Goal: Task Accomplishment & Management: Complete application form

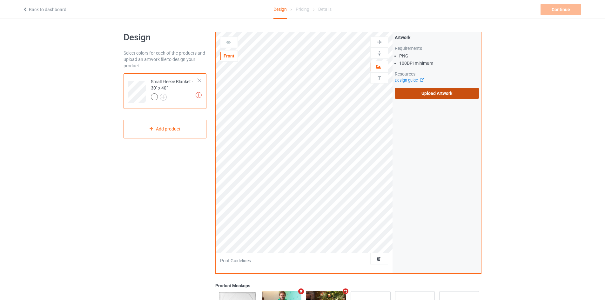
click at [429, 95] on label "Upload Artwork" at bounding box center [437, 93] width 84 height 11
click at [0, 0] on input "Upload Artwork" at bounding box center [0, 0] width 0 height 0
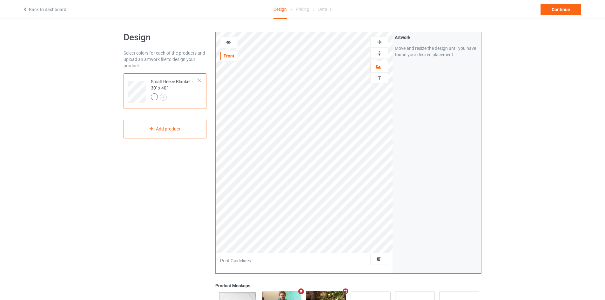
click at [379, 54] on img at bounding box center [379, 53] width 6 height 6
click at [381, 41] on img at bounding box center [379, 42] width 6 height 6
click at [379, 41] on img at bounding box center [379, 42] width 6 height 6
click at [557, 11] on div "Continue" at bounding box center [561, 9] width 41 height 11
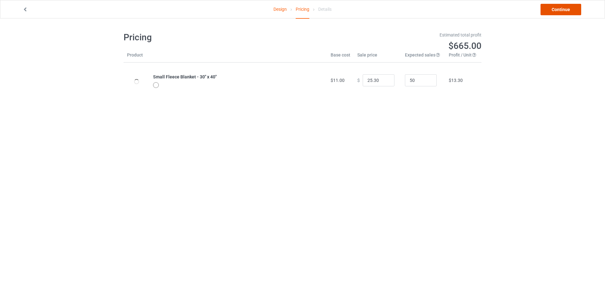
click at [570, 10] on link "Continue" at bounding box center [561, 9] width 41 height 11
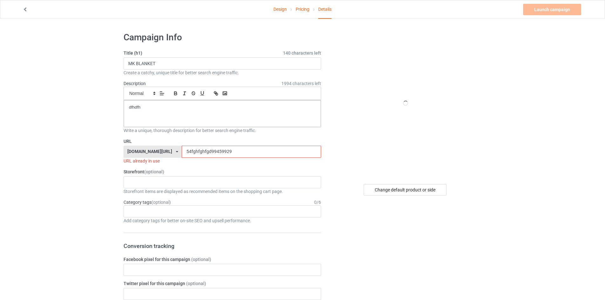
click at [197, 154] on input "54fghfghfgd99459929" at bounding box center [251, 152] width 139 height 12
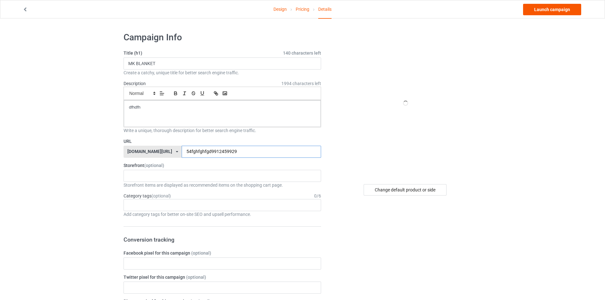
type input "54fghfghfgd9912459929"
click at [561, 10] on link "Launch campaign" at bounding box center [552, 9] width 58 height 11
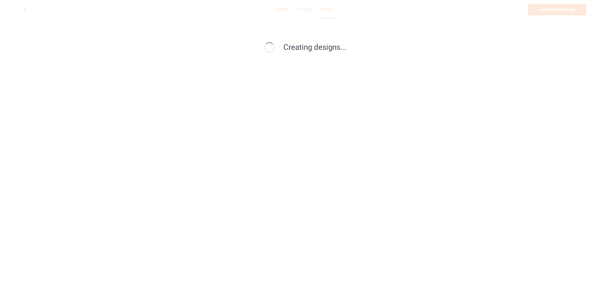
click at [561, 10] on div "Creating designs..." at bounding box center [305, 150] width 610 height 300
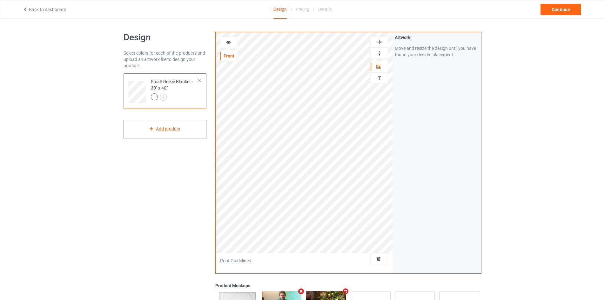
click at [379, 55] on img at bounding box center [379, 53] width 6 height 6
click at [376, 41] on img at bounding box center [379, 42] width 6 height 6
drag, startPoint x: 377, startPoint y: 54, endPoint x: 378, endPoint y: 48, distance: 6.2
click at [378, 54] on img at bounding box center [379, 53] width 6 height 6
click at [378, 44] on img at bounding box center [379, 42] width 6 height 6
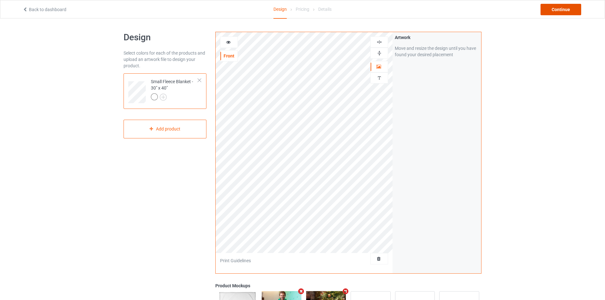
click at [566, 11] on div "Continue" at bounding box center [561, 9] width 41 height 11
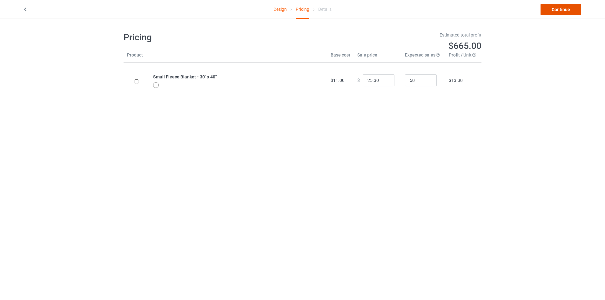
click at [562, 12] on link "Continue" at bounding box center [561, 9] width 41 height 11
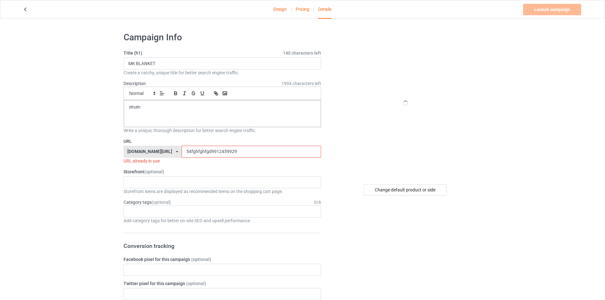
click at [194, 153] on input "54fghfghfgd9912459929" at bounding box center [251, 152] width 139 height 12
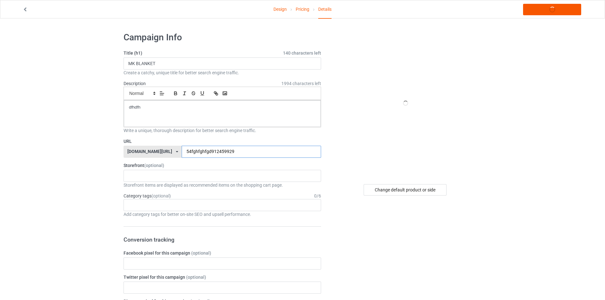
type input "54fghfghfgd912459929"
click at [532, 14] on link "Launch campaign" at bounding box center [552, 9] width 58 height 11
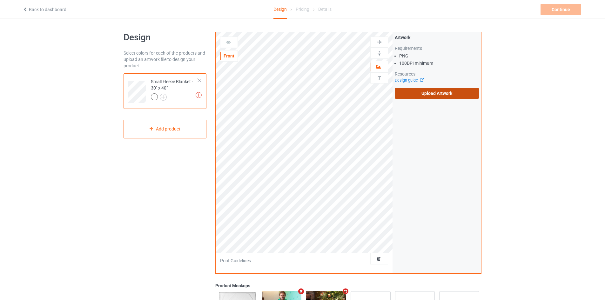
click at [412, 92] on label "Upload Artwork" at bounding box center [437, 93] width 84 height 11
click at [0, 0] on input "Upload Artwork" at bounding box center [0, 0] width 0 height 0
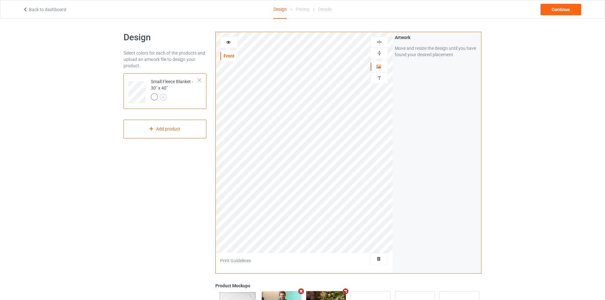
click at [382, 55] on img at bounding box center [379, 53] width 6 height 6
click at [382, 38] on div at bounding box center [379, 42] width 18 height 11
click at [382, 40] on img at bounding box center [379, 42] width 6 height 6
click at [380, 43] on img at bounding box center [379, 42] width 6 height 6
click at [381, 50] on div at bounding box center [379, 53] width 18 height 11
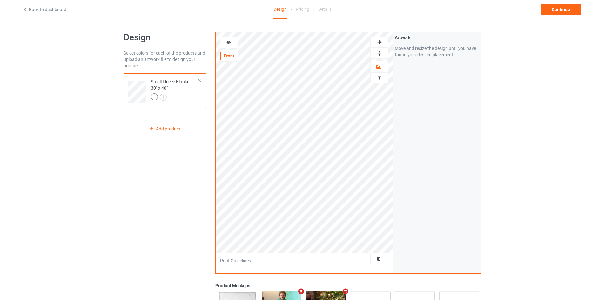
click at [380, 52] on img at bounding box center [379, 53] width 6 height 6
click at [379, 53] on img at bounding box center [379, 53] width 6 height 6
click at [571, 8] on div "Continue" at bounding box center [561, 9] width 41 height 11
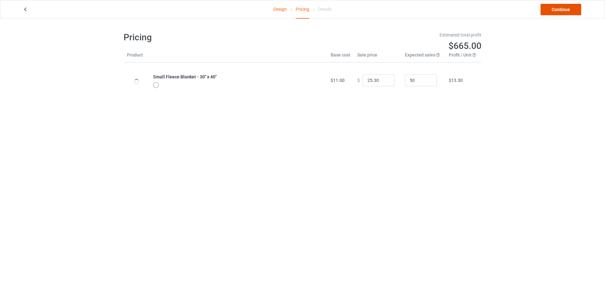
click at [556, 8] on link "Continue" at bounding box center [561, 9] width 41 height 11
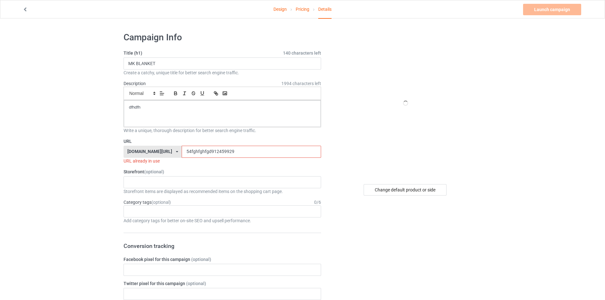
click at [186, 149] on input "54fghfghfgd912459929" at bounding box center [251, 152] width 139 height 12
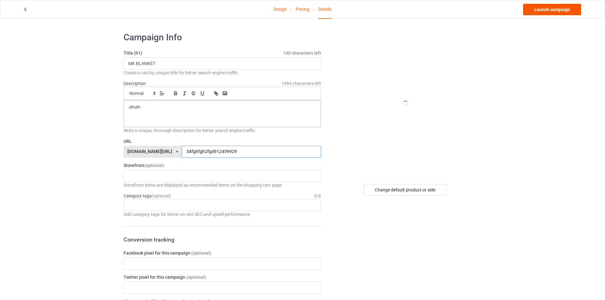
type input "54fghfgh2fgd912459929"
click at [536, 11] on link "Launch campaign" at bounding box center [552, 9] width 58 height 11
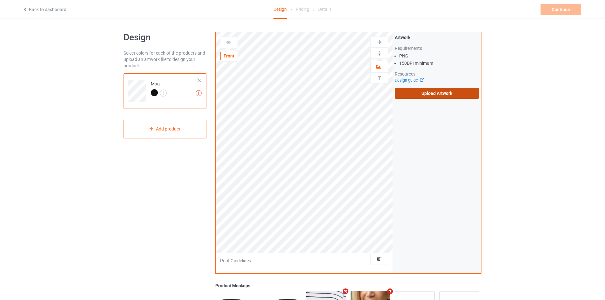
click at [400, 96] on label "Upload Artwork" at bounding box center [437, 93] width 84 height 11
click at [0, 0] on input "Upload Artwork" at bounding box center [0, 0] width 0 height 0
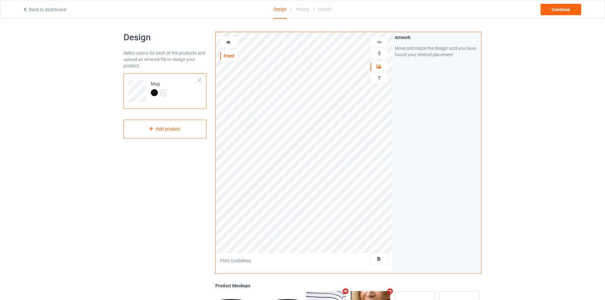
click at [380, 53] on img at bounding box center [379, 53] width 6 height 6
click at [381, 51] on img at bounding box center [379, 53] width 6 height 6
click at [380, 51] on img at bounding box center [379, 53] width 6 height 6
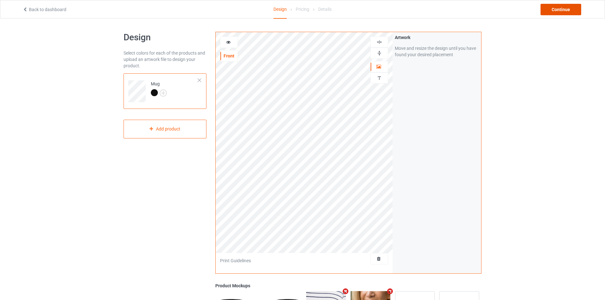
click at [559, 9] on div "Continue" at bounding box center [561, 9] width 41 height 11
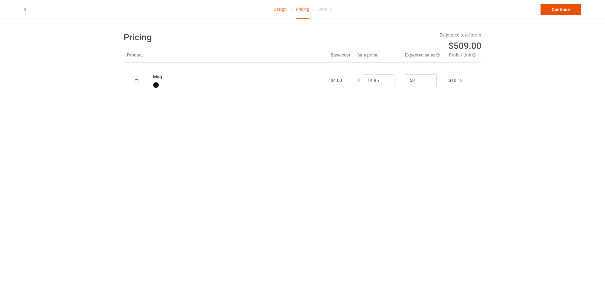
click at [552, 5] on link "Continue" at bounding box center [561, 9] width 41 height 11
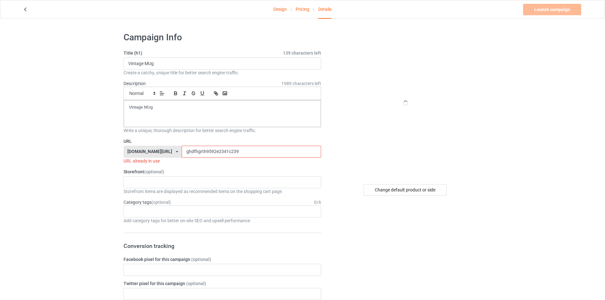
click at [209, 149] on input "ghdfhgrth9592e2341c239" at bounding box center [251, 152] width 139 height 12
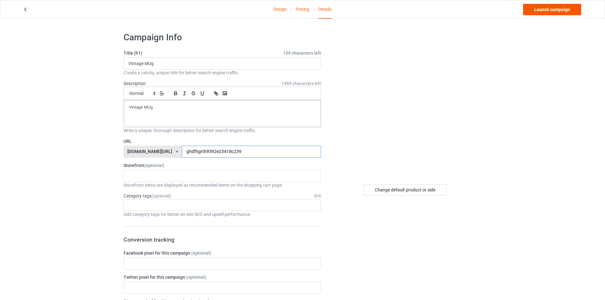
type input "ghdfhgrth9592e23418c239"
click at [545, 9] on link "Launch campaign" at bounding box center [552, 9] width 58 height 11
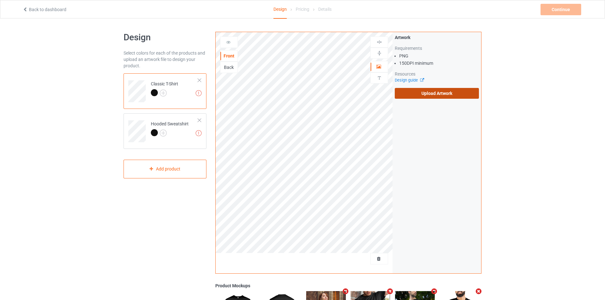
click at [416, 94] on label "Upload Artwork" at bounding box center [437, 93] width 84 height 11
click at [0, 0] on input "Upload Artwork" at bounding box center [0, 0] width 0 height 0
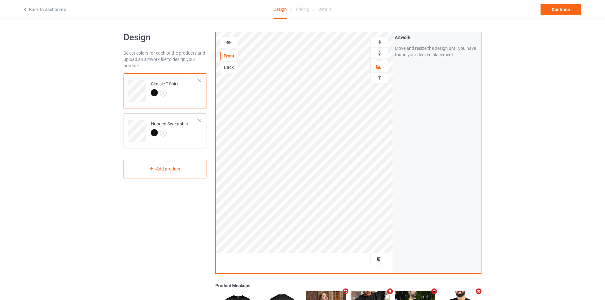
click at [380, 41] on img at bounding box center [379, 42] width 6 height 6
click at [380, 44] on img at bounding box center [379, 42] width 6 height 6
click at [378, 43] on img at bounding box center [379, 42] width 6 height 6
click at [549, 9] on div "Continue" at bounding box center [561, 9] width 41 height 11
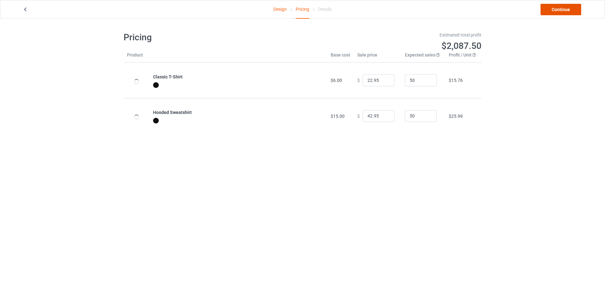
click at [551, 11] on link "Continue" at bounding box center [561, 9] width 41 height 11
